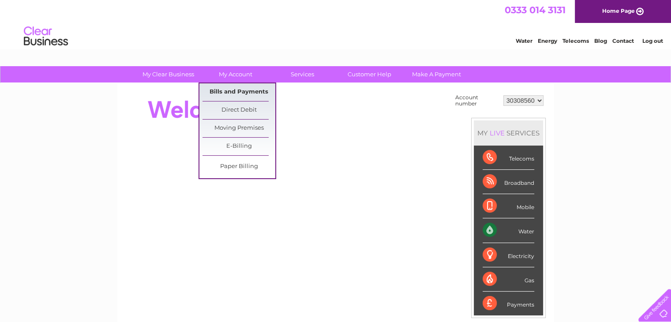
click at [232, 89] on link "Bills and Payments" at bounding box center [239, 92] width 73 height 18
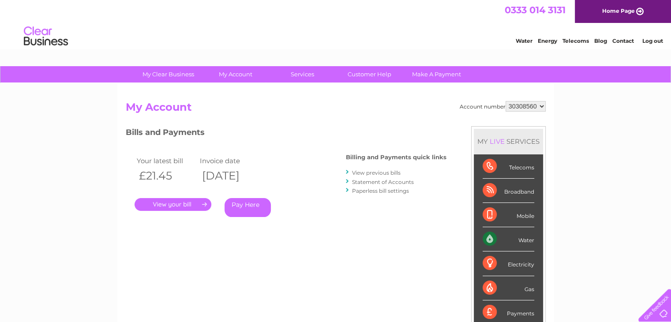
click at [386, 173] on link "View previous bills" at bounding box center [376, 172] width 49 height 7
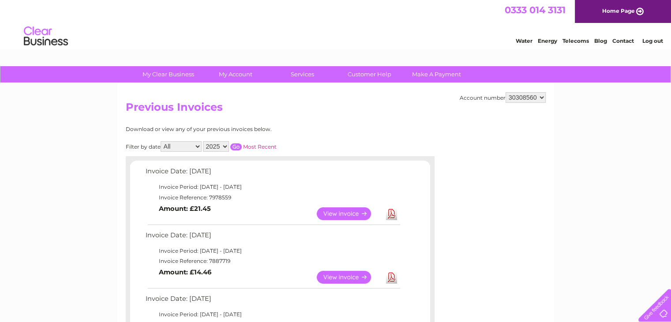
click at [358, 277] on link "View" at bounding box center [349, 277] width 65 height 13
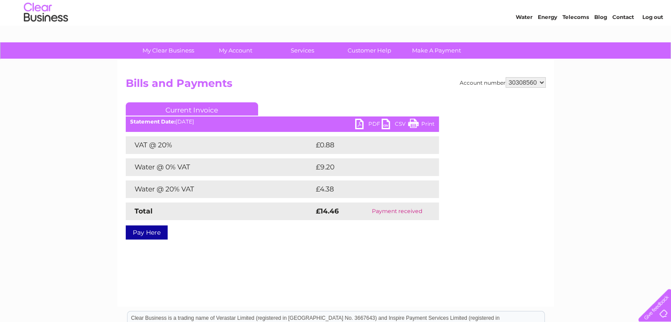
scroll to position [44, 0]
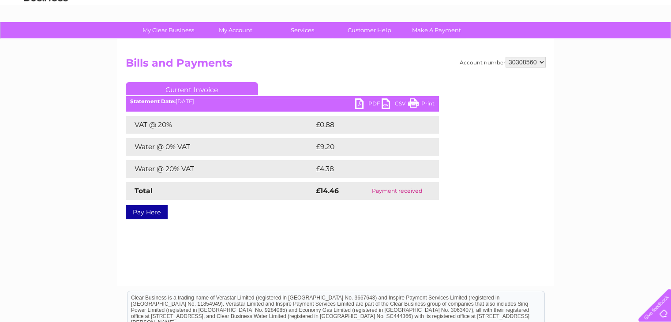
click at [362, 103] on link "PDF" at bounding box center [368, 104] width 26 height 13
